Goal: Task Accomplishment & Management: Manage account settings

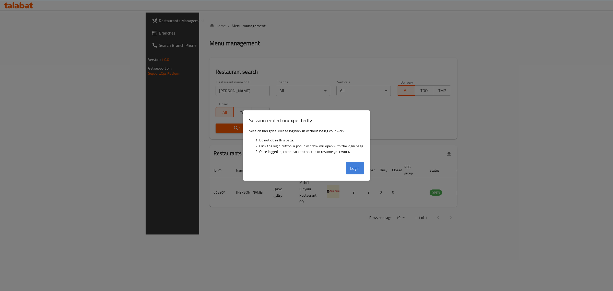
click at [356, 170] on button "Login" at bounding box center [355, 168] width 18 height 12
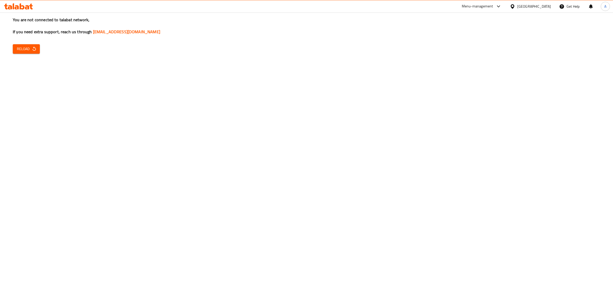
click at [22, 49] on span "Reload" at bounding box center [26, 49] width 19 height 6
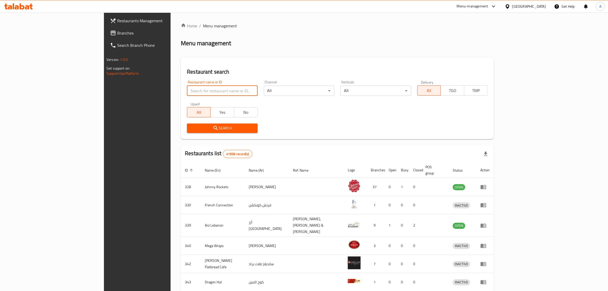
click at [189, 91] on input "search" at bounding box center [222, 91] width 70 height 10
type input "v"
paste input "Burhanis Ice Cream"
click button "Search" at bounding box center [222, 127] width 70 height 9
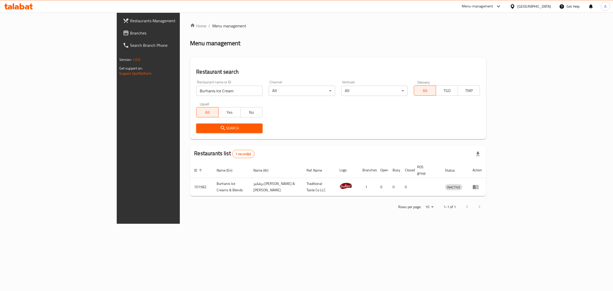
click at [196, 94] on input "Burhanis Ice Cream" at bounding box center [229, 91] width 66 height 10
paste input "Kebab station r"
type input "Kebab station r"
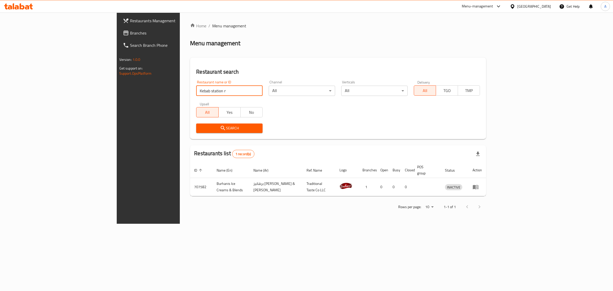
click button "Search" at bounding box center [229, 127] width 66 height 9
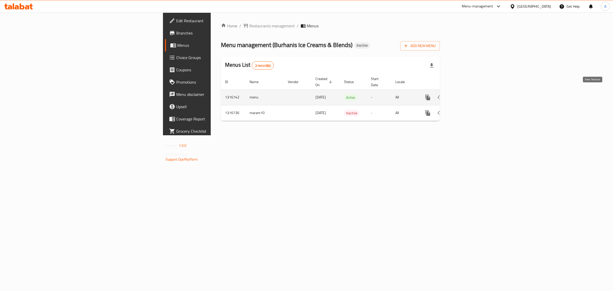
click at [471, 91] on link "enhanced table" at bounding box center [464, 97] width 12 height 12
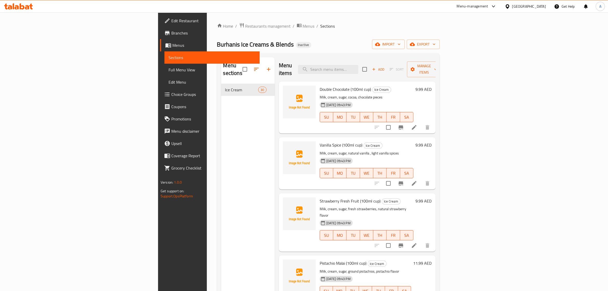
click at [440, 38] on div "Home / Restaurants management / Menus / Sections Burhanis Ice Creams & Blends I…" at bounding box center [328, 187] width 223 height 329
click at [401, 46] on span "import" at bounding box center [388, 44] width 25 height 6
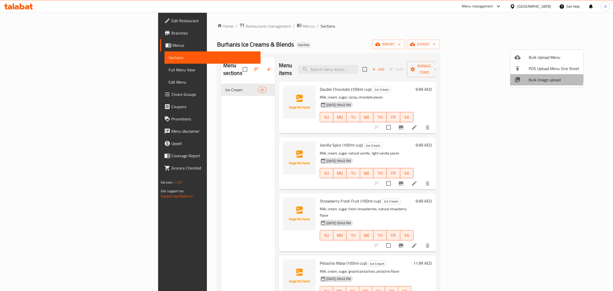
click at [535, 78] on span "Bulk Image upload" at bounding box center [554, 80] width 51 height 6
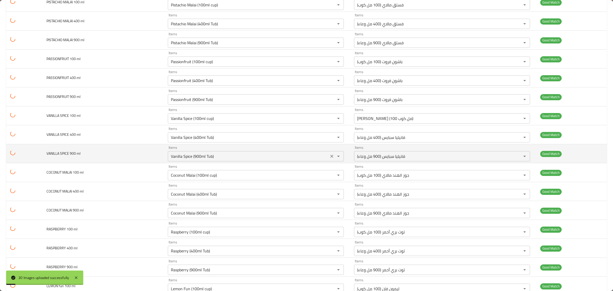
scroll to position [366, 0]
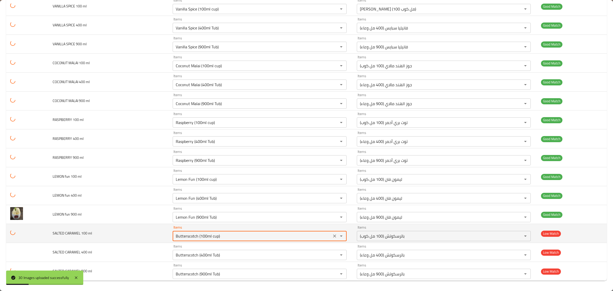
click at [257, 237] on ml "Butterscotch (100ml cup)" at bounding box center [252, 235] width 156 height 7
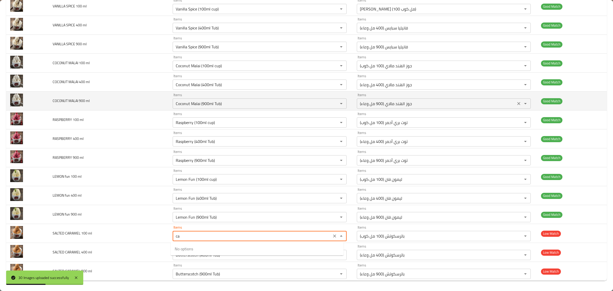
type ml "car"
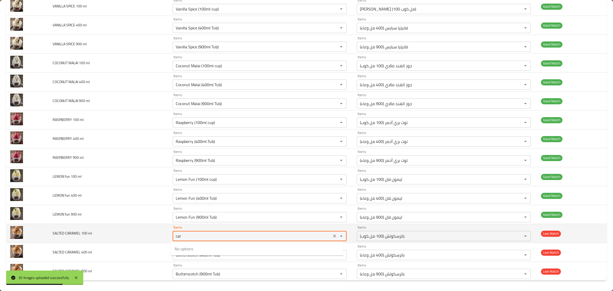
click at [332, 239] on button "Clear" at bounding box center [334, 235] width 7 height 7
type ml "sa"
click at [159, 238] on td "SALTED CARAMEL 100 ml" at bounding box center [109, 233] width 120 height 19
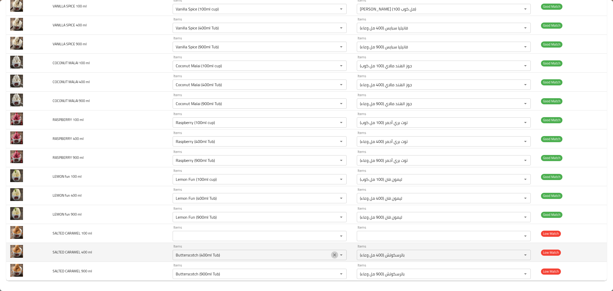
click at [332, 254] on icon "Clear" at bounding box center [334, 254] width 5 height 5
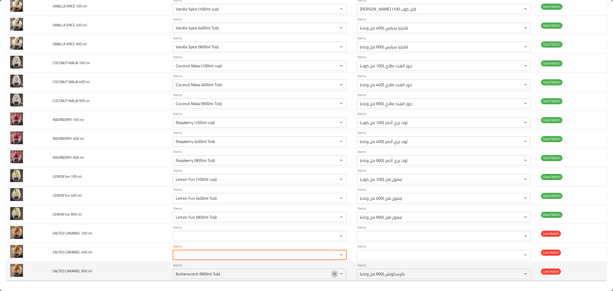
click at [334, 275] on icon "Clear" at bounding box center [334, 273] width 5 height 5
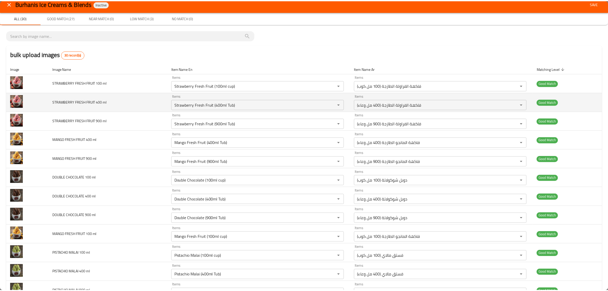
scroll to position [0, 0]
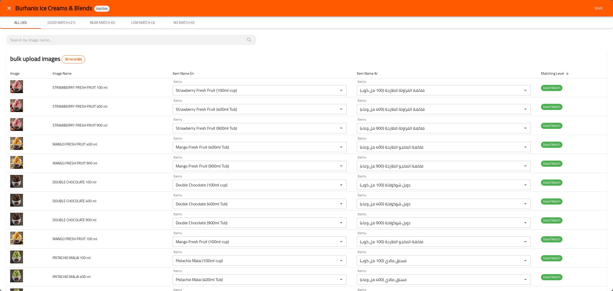
click at [600, 13] on button "Save" at bounding box center [598, 8] width 16 height 9
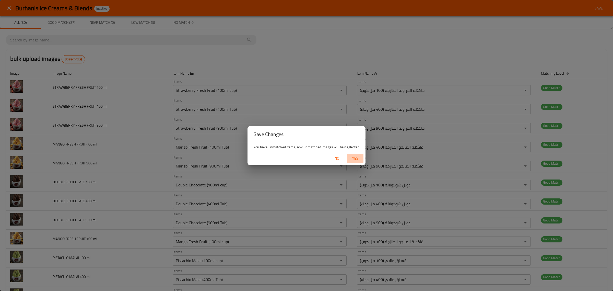
click at [358, 160] on span "Yes" at bounding box center [355, 158] width 12 height 6
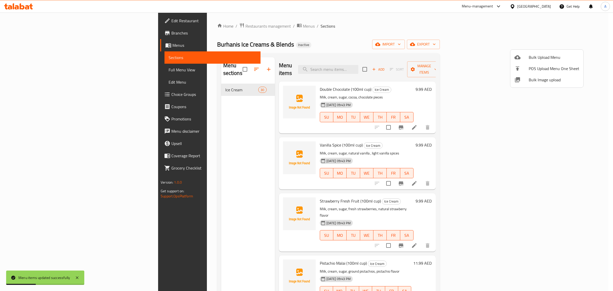
click at [382, 31] on div at bounding box center [306, 145] width 613 height 291
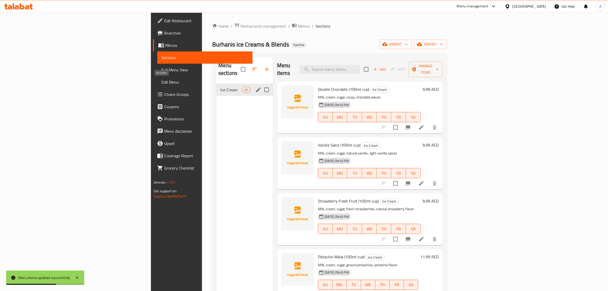
click at [220, 87] on span "Ice Cream" at bounding box center [231, 90] width 22 height 6
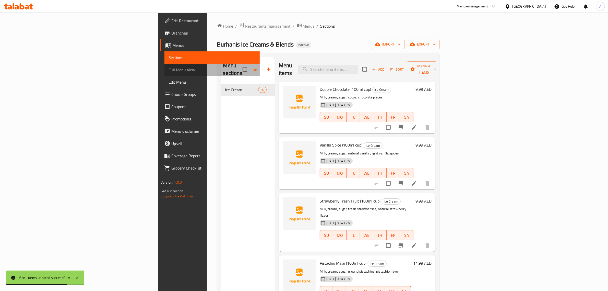
click at [169, 72] on span "Full Menu View" at bounding box center [212, 70] width 87 height 6
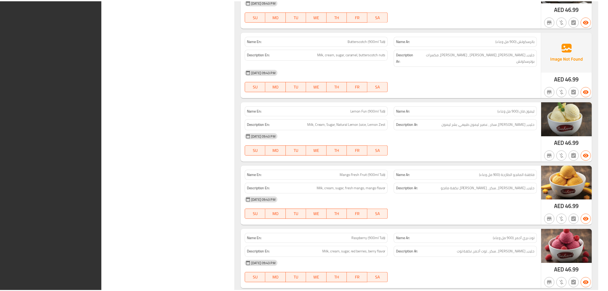
scroll to position [1731, 0]
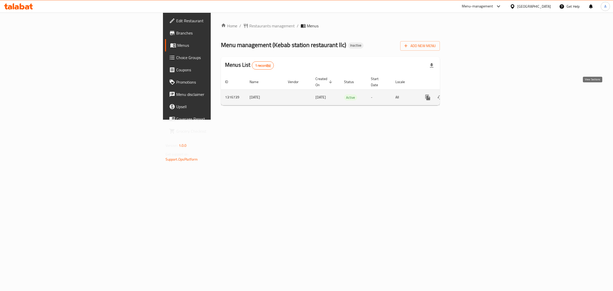
click at [471, 91] on link "enhanced table" at bounding box center [464, 97] width 12 height 12
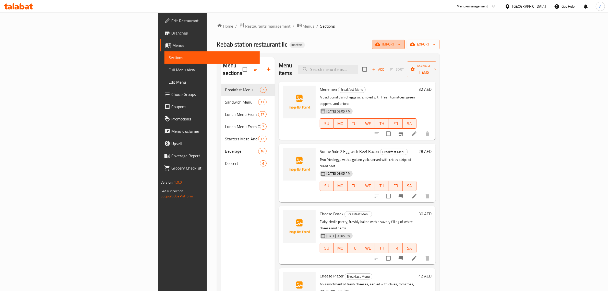
click at [401, 44] on span "import" at bounding box center [388, 44] width 25 height 6
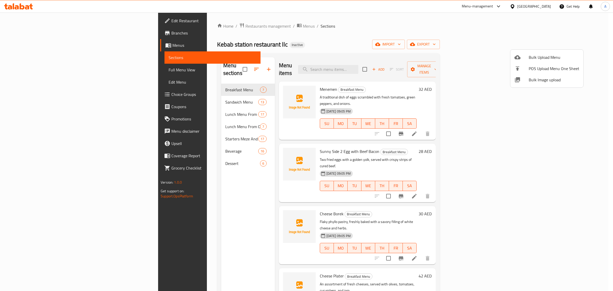
click at [542, 85] on li "Bulk Image upload" at bounding box center [546, 79] width 73 height 11
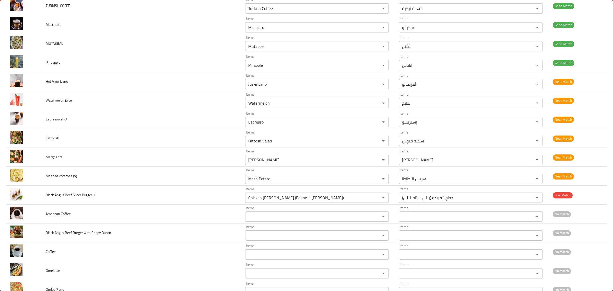
scroll to position [1394, 0]
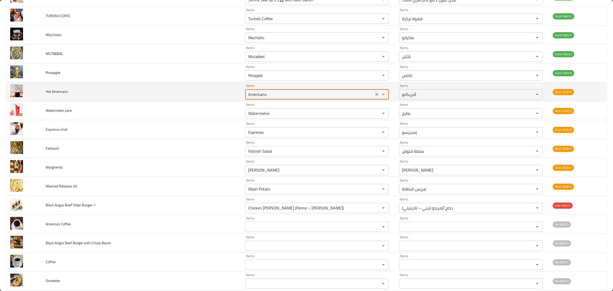
click at [285, 97] on Americano "Americano" at bounding box center [309, 94] width 125 height 7
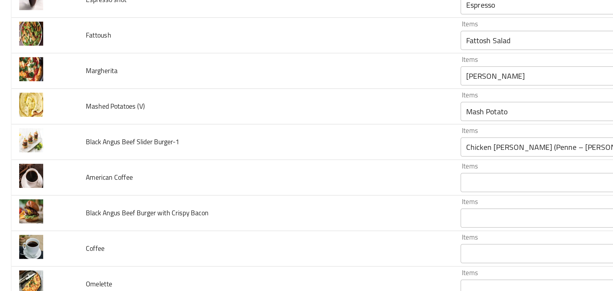
scroll to position [1477, 0]
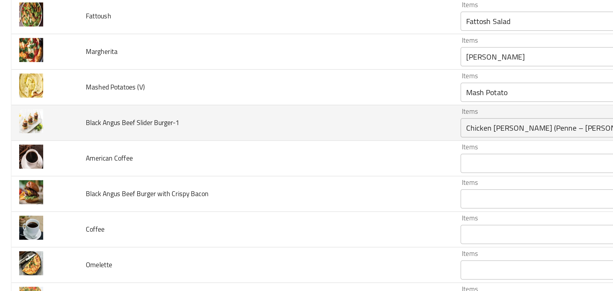
click at [247, 129] on Burger-1 "Chicken Alfredo (Penne – Taghetelli)" at bounding box center [309, 125] width 125 height 7
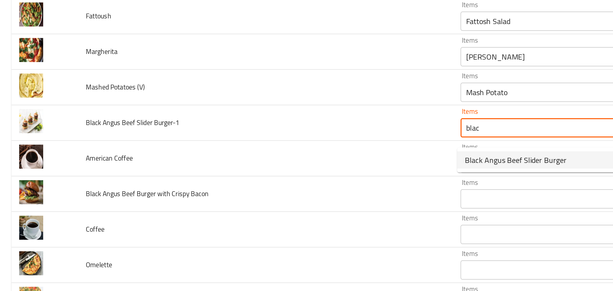
click at [266, 141] on span "Black Angus Beef Slider Burger" at bounding box center [274, 142] width 54 height 6
type Burger-1 "Black Angus Beef Slider Burger"
type Burger-1-ar "برجر سلايدر لحم بقري بلاك أنجوس"
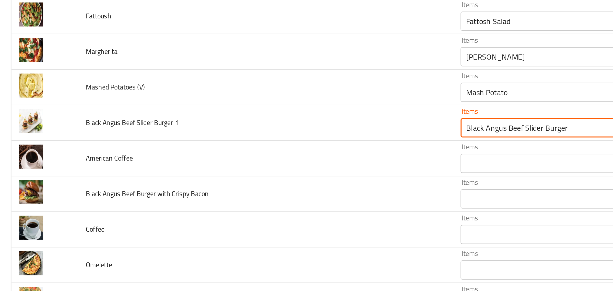
type Burger-1 "Black Angus Beef Slider Burger"
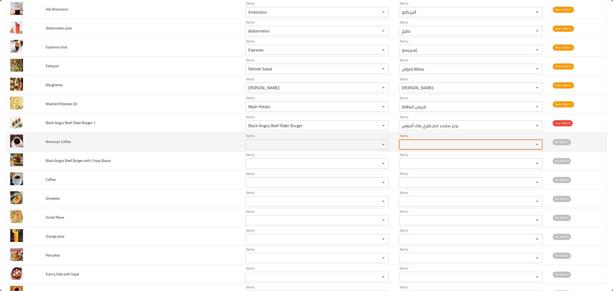
click at [335, 149] on div "Items" at bounding box center [317, 144] width 144 height 10
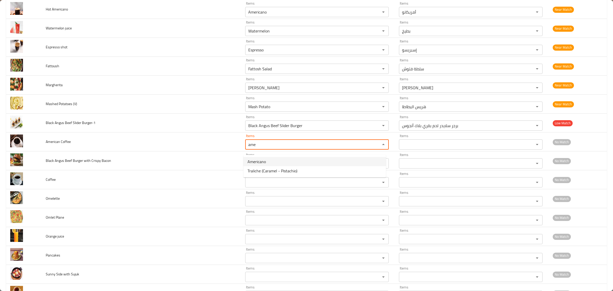
click at [329, 159] on Coffee-option-0 "Americano" at bounding box center [314, 161] width 142 height 9
type Coffee "Americano"
type Coffee-ar "أمريكانو"
type Coffee "Americano"
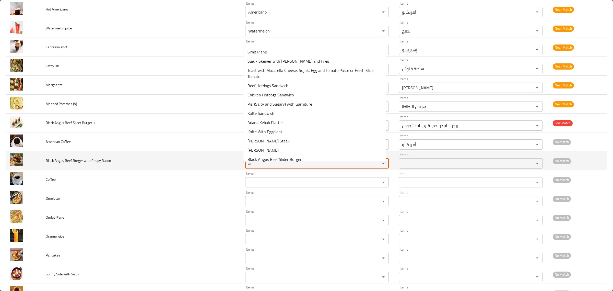
type Bacon "a"
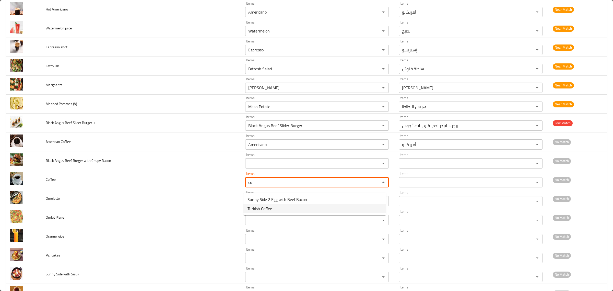
click at [276, 207] on li "Turkish Coffee" at bounding box center [314, 208] width 142 height 9
type input "Turkish Coffee"
type input "قهوة تركية"
type input "Turkish Coffee"
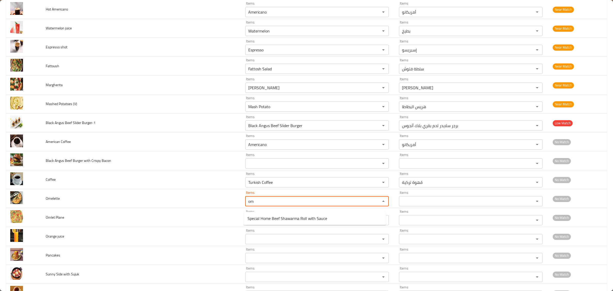
type input "o"
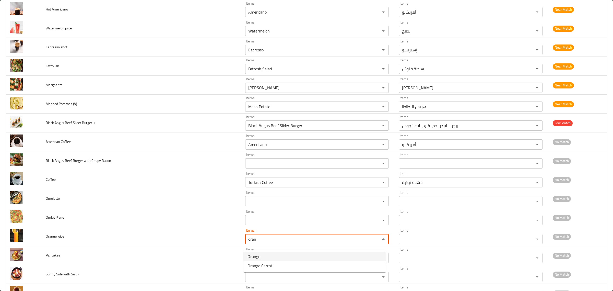
click at [271, 253] on juice-option-0 "Orange" at bounding box center [314, 256] width 142 height 9
type juice "Orange"
type juice-ar "برتقال"
type juice "Orange"
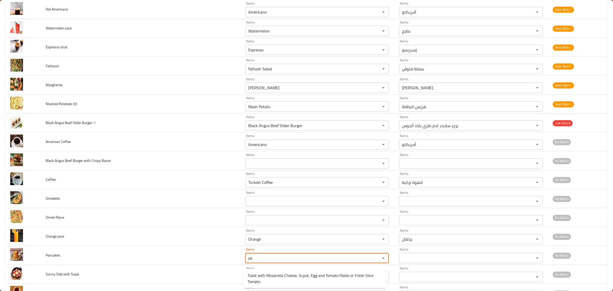
type input "p"
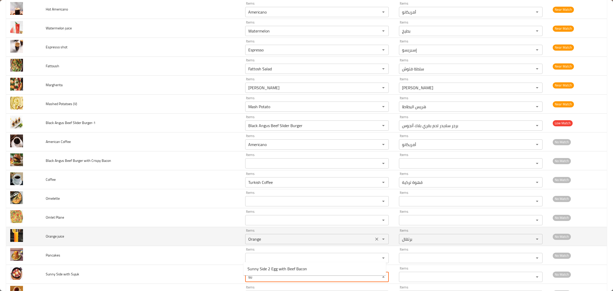
type Sujuk "s"
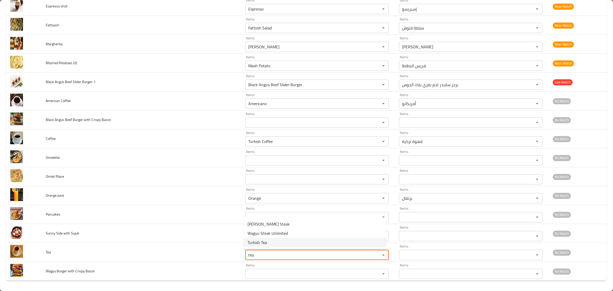
click at [282, 241] on li "Turkish Tea" at bounding box center [314, 241] width 142 height 9
type input "Turkish Tea"
type input "الشاي التركي"
click at [282, 241] on div "Items" at bounding box center [317, 236] width 144 height 10
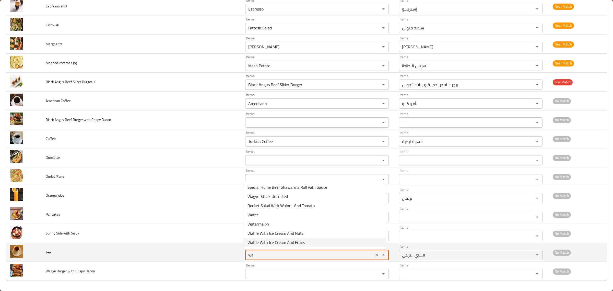
type input "w"
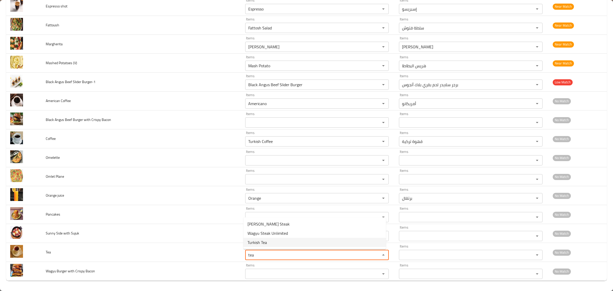
click at [315, 244] on li "Turkish Tea" at bounding box center [314, 241] width 142 height 9
type input "Turkish Tea"
type input "الشاي التركي"
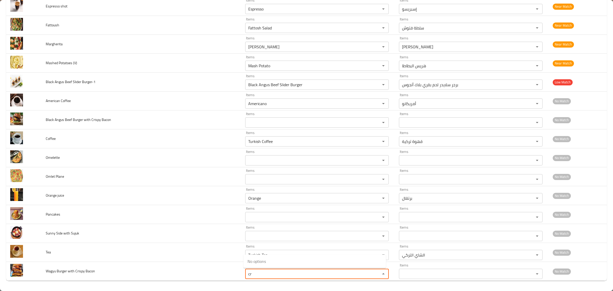
type Bacon "c"
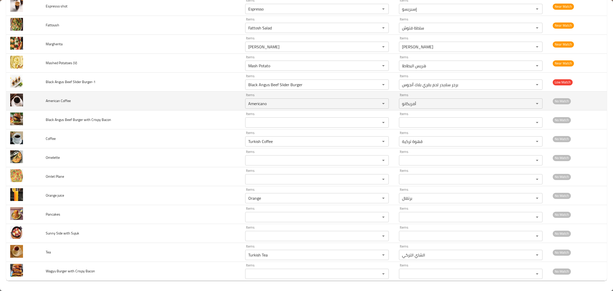
click at [70, 99] on td "American Coffee" at bounding box center [141, 100] width 199 height 19
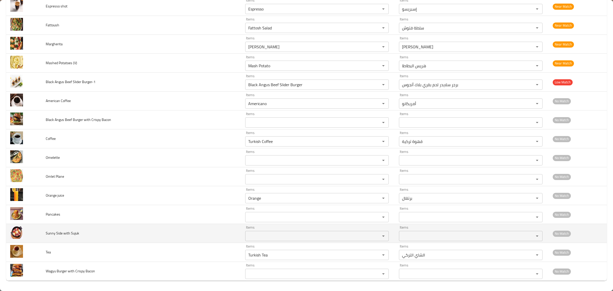
click at [271, 234] on Sujuk "Items" at bounding box center [309, 235] width 125 height 7
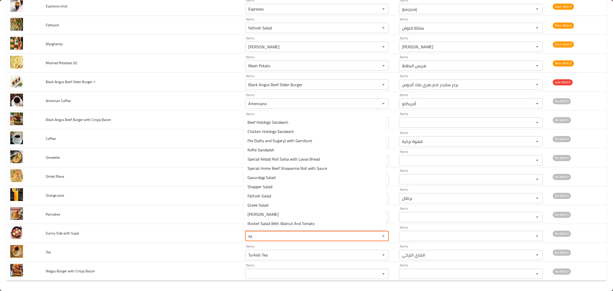
type Sujuk "s"
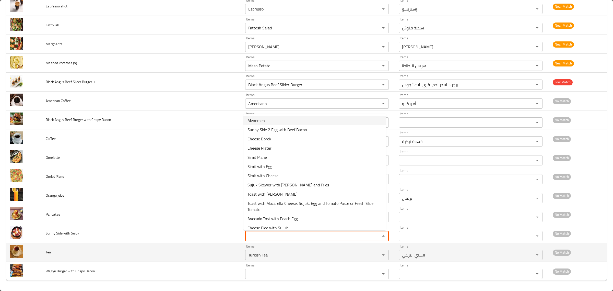
click at [93, 252] on td "Tea" at bounding box center [141, 252] width 199 height 19
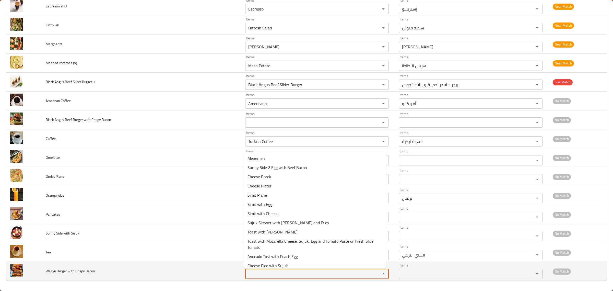
click at [307, 277] on Bacon "Items" at bounding box center [309, 273] width 125 height 7
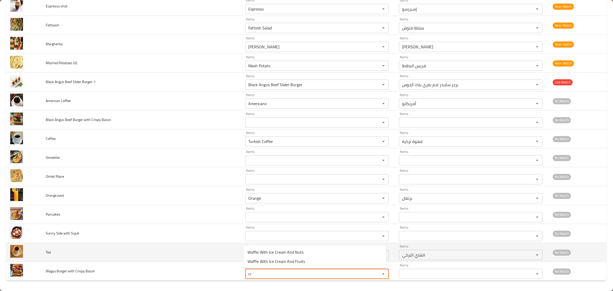
type Bacon "cr"
click at [165, 252] on td "Tea" at bounding box center [141, 252] width 199 height 19
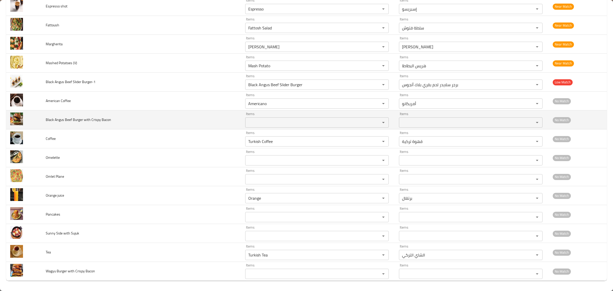
click at [56, 124] on td "Black Angus Beef Burger with Crispy Bacon" at bounding box center [141, 119] width 199 height 19
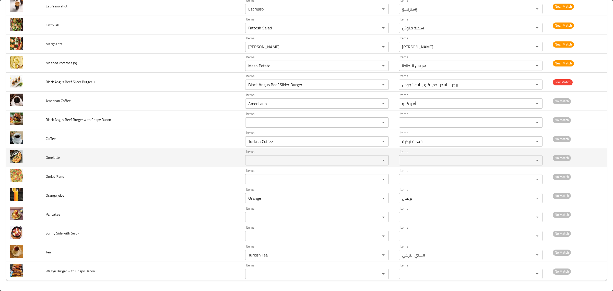
click at [52, 151] on td "Omelette" at bounding box center [141, 157] width 199 height 19
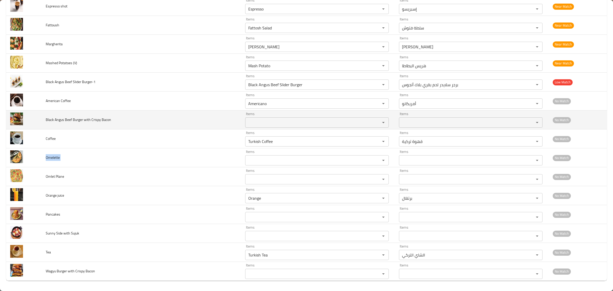
drag, startPoint x: 59, startPoint y: 129, endPoint x: 64, endPoint y: 122, distance: 8.9
click at [59, 129] on td "Coffee" at bounding box center [141, 138] width 199 height 19
click at [64, 122] on span "Black Angus Beef Burger with Crispy Bacon" at bounding box center [78, 119] width 65 height 7
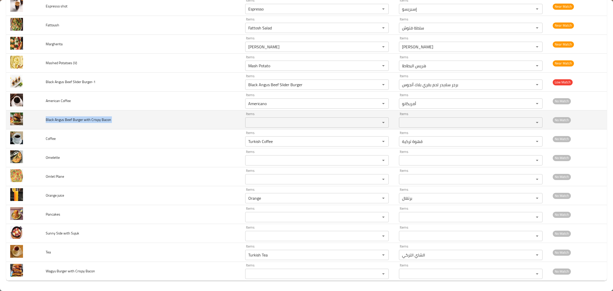
copy span "Black Angus Beef Burger with Crispy Bacon"
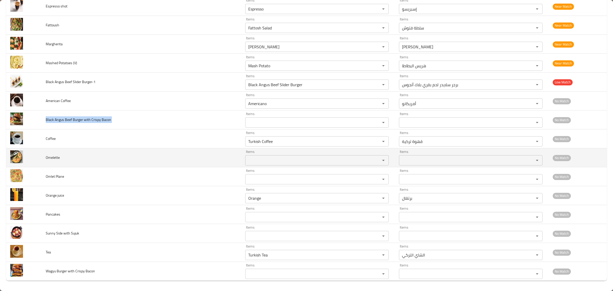
click at [49, 154] on span "Omelette" at bounding box center [53, 157] width 14 height 7
click at [50, 155] on span "Omelette" at bounding box center [53, 157] width 14 height 7
click at [51, 153] on td "Omelette" at bounding box center [141, 157] width 199 height 19
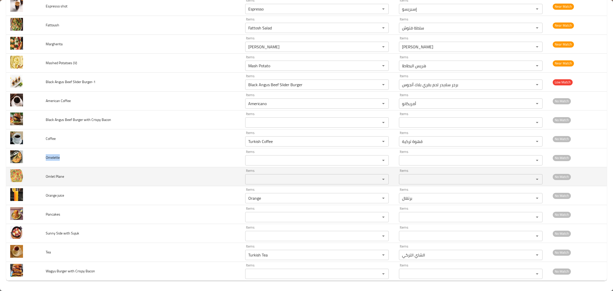
click at [60, 175] on span "Omlet Plane" at bounding box center [55, 176] width 18 height 7
copy span "Omlet Plane"
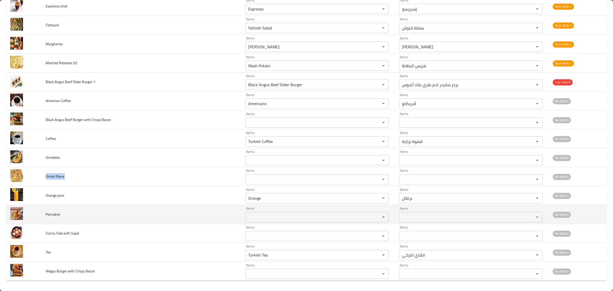
click at [47, 219] on td "Pancakes" at bounding box center [141, 214] width 199 height 19
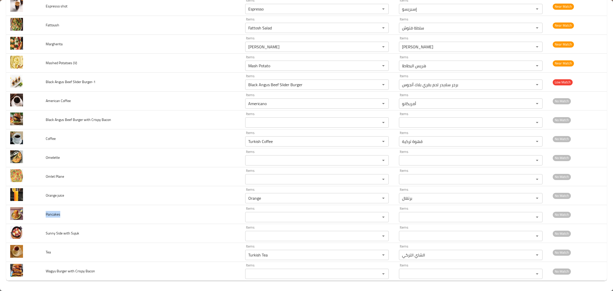
copy span "Pancakes"
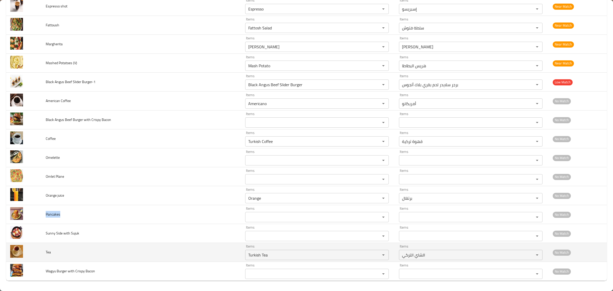
click at [47, 248] on td "Tea" at bounding box center [141, 252] width 199 height 19
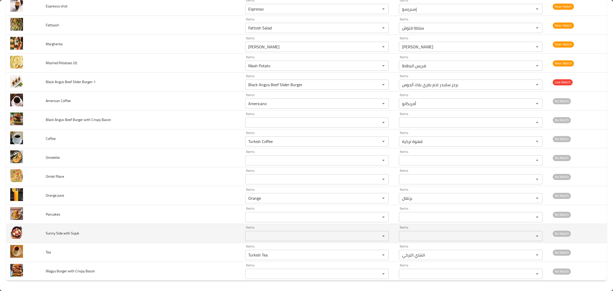
click at [51, 235] on span "Sunny Side with Sujuk" at bounding box center [62, 233] width 33 height 7
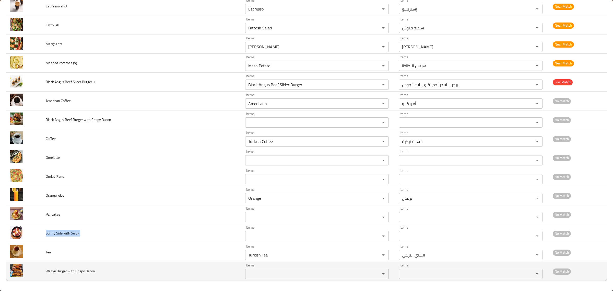
copy span "Sunny Side with Sujuk"
click at [82, 271] on span "Wagyu Burger with Crispy Bacon" at bounding box center [70, 270] width 49 height 7
copy span "Wagyu Burger with Crispy Bacon"
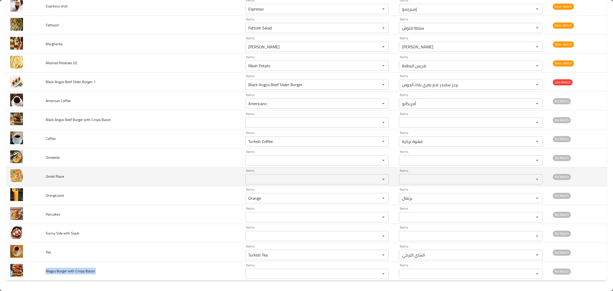
click at [155, 175] on td "Omlet Plane" at bounding box center [141, 176] width 199 height 19
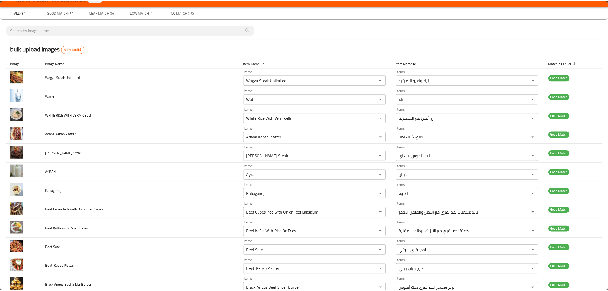
scroll to position [0, 0]
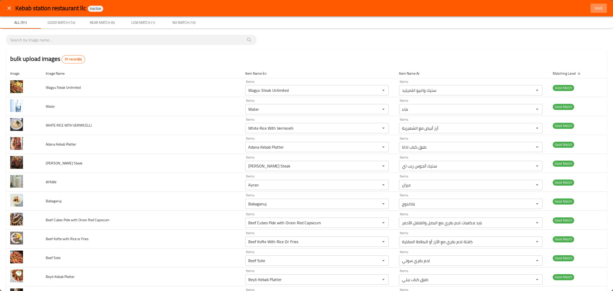
click at [592, 8] on span "Save" at bounding box center [598, 8] width 12 height 6
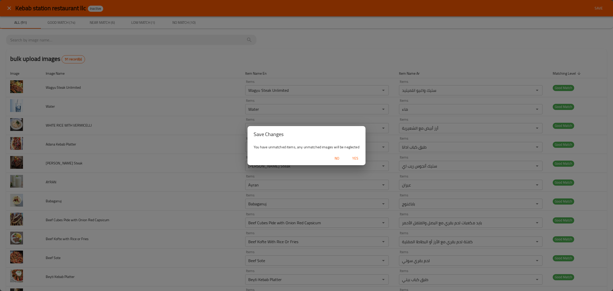
click at [356, 155] on span "Yes" at bounding box center [355, 158] width 12 height 6
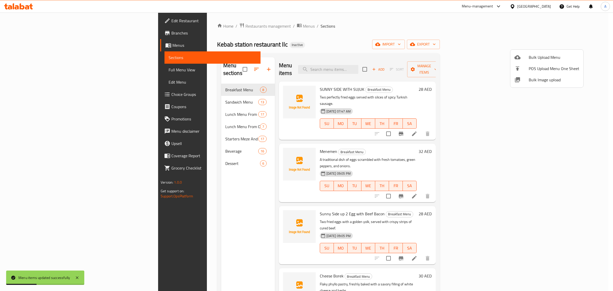
click at [182, 87] on div at bounding box center [306, 145] width 613 height 291
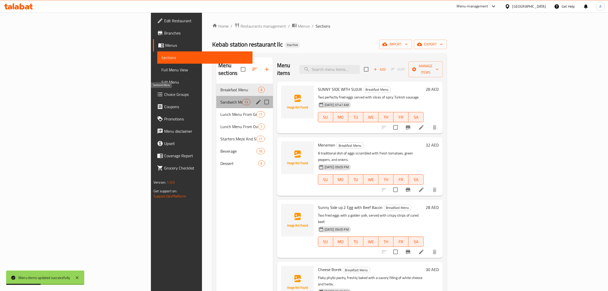
click at [220, 99] on span "Sandwich Menu" at bounding box center [231, 102] width 22 height 6
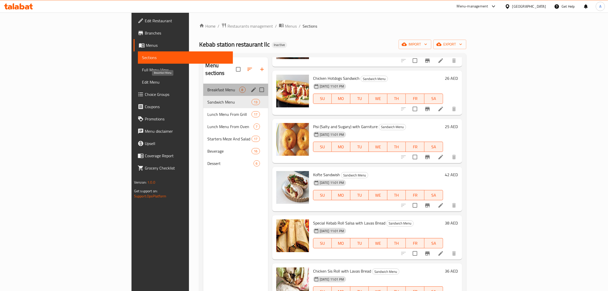
click at [207, 87] on span "Breakfast Menu" at bounding box center [223, 90] width 32 height 6
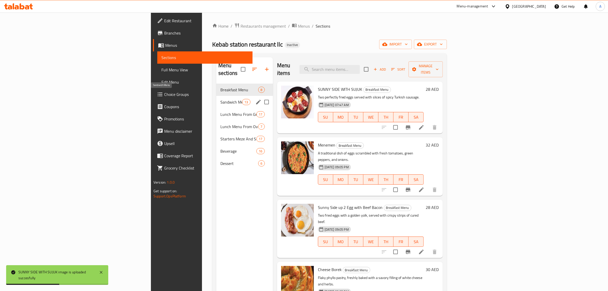
click at [220, 99] on span "Sandwich Menu" at bounding box center [231, 102] width 22 height 6
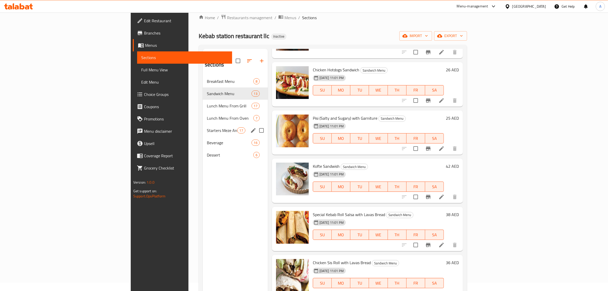
scroll to position [8, 0]
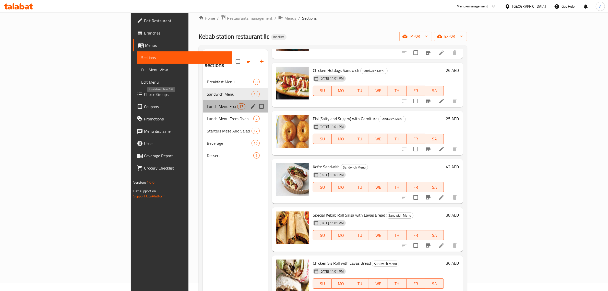
click at [207, 103] on span "Lunch Menu From Grill" at bounding box center [222, 106] width 30 height 6
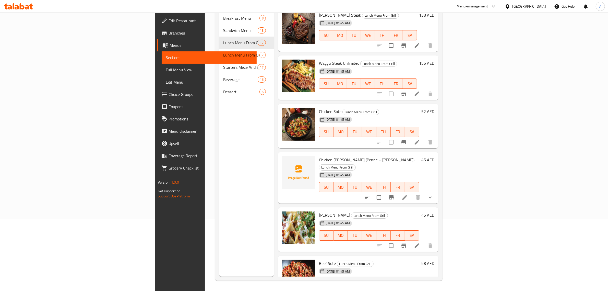
scroll to position [484, 0]
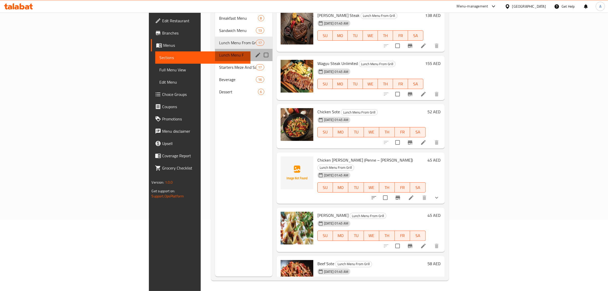
click at [215, 52] on div "Lunch Menu From Oven 7" at bounding box center [243, 55] width 57 height 12
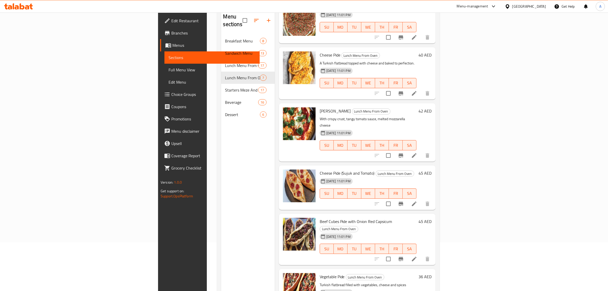
scroll to position [72, 0]
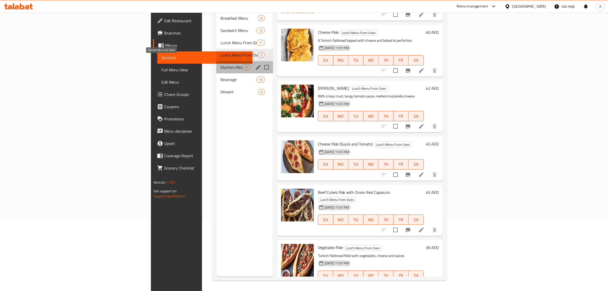
click at [220, 64] on span "Starters Meze And Salad" at bounding box center [231, 67] width 22 height 6
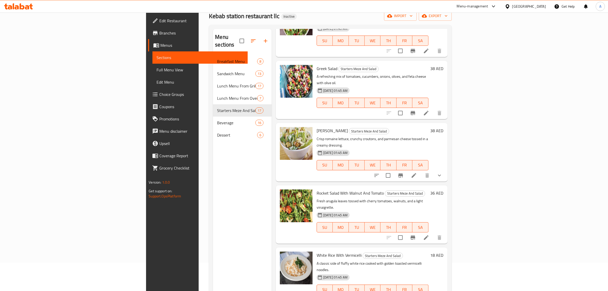
scroll to position [72, 0]
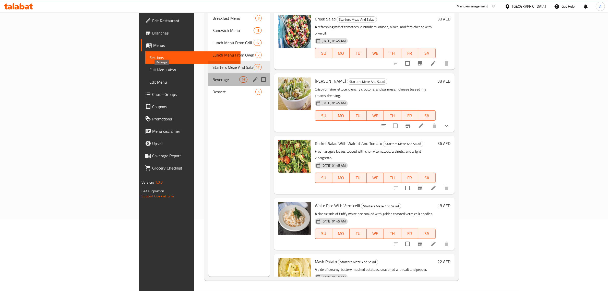
click at [212, 76] on span "Beverage" at bounding box center [225, 79] width 27 height 6
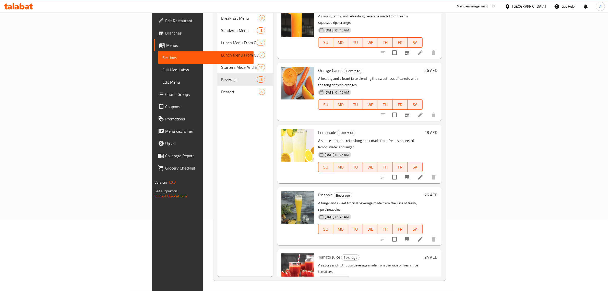
scroll to position [606, 0]
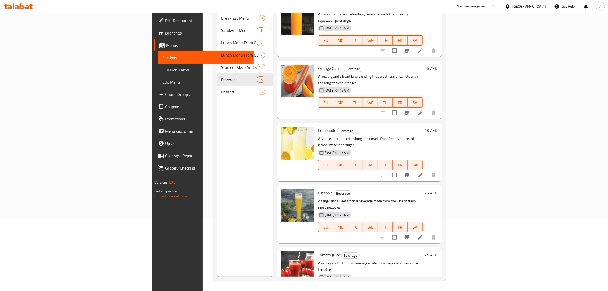
click at [339, 251] on h6 "Tomato Juice Beverage" at bounding box center [370, 254] width 104 height 7
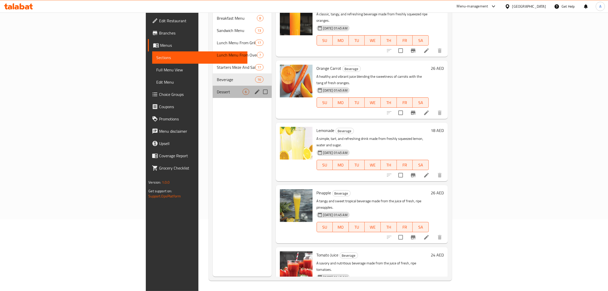
click at [213, 89] on div "Dessert 6" at bounding box center [242, 92] width 59 height 12
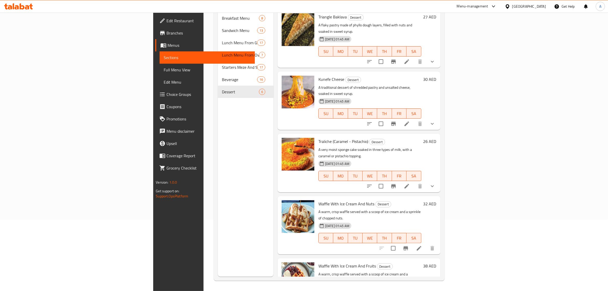
scroll to position [22, 0]
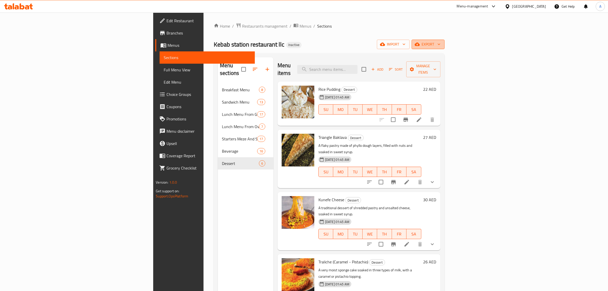
click at [445, 40] on button "export" at bounding box center [428, 44] width 33 height 9
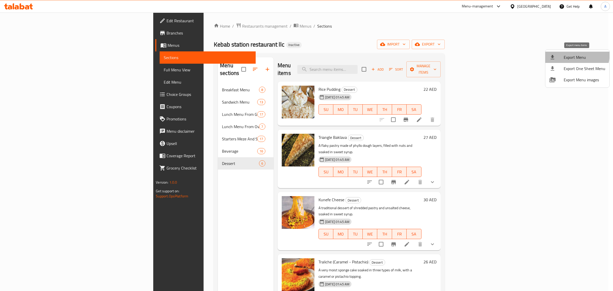
click at [573, 54] on span "Export Menu" at bounding box center [585, 57] width 42 height 6
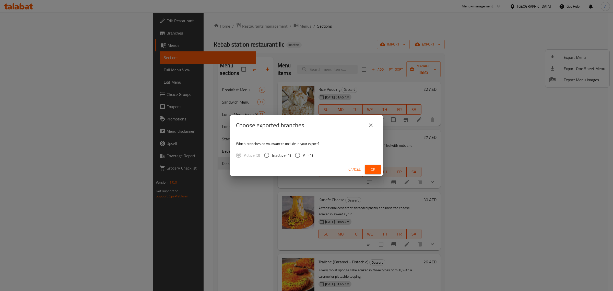
click at [309, 159] on label "All (1)" at bounding box center [302, 155] width 21 height 11
click at [303, 159] on input "All (1)" at bounding box center [297, 155] width 11 height 11
radio input "true"
click at [374, 165] on button "Ok" at bounding box center [373, 168] width 16 height 9
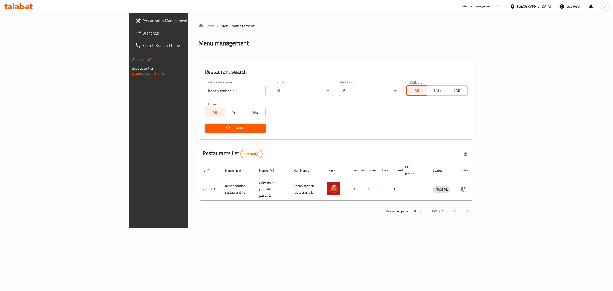
click at [205, 93] on input "Kebab station r" at bounding box center [235, 91] width 61 height 10
click at [205, 94] on input "Kebab station r" at bounding box center [235, 91] width 61 height 10
paste input "342911383"
click button "Search" at bounding box center [235, 127] width 61 height 9
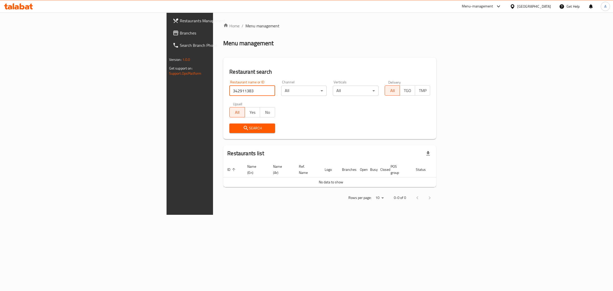
paste input "from scratch"
type input "from scratch"
click button "Search" at bounding box center [252, 127] width 46 height 9
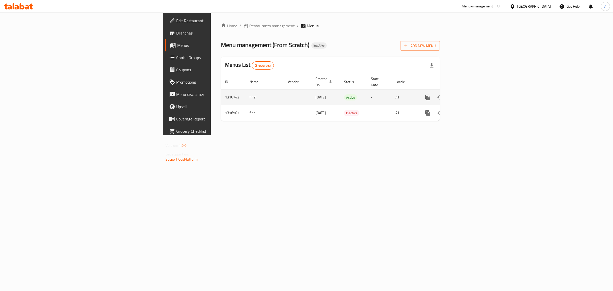
click at [468, 94] on icon "enhanced table" at bounding box center [464, 97] width 6 height 6
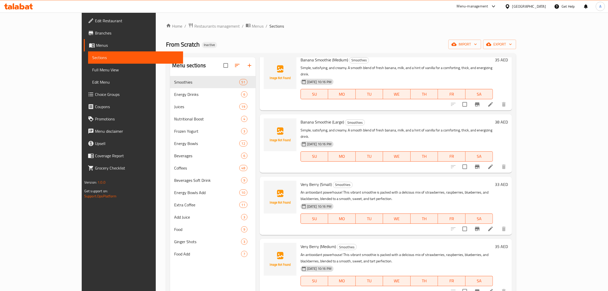
scroll to position [72, 0]
